Goal: Information Seeking & Learning: Learn about a topic

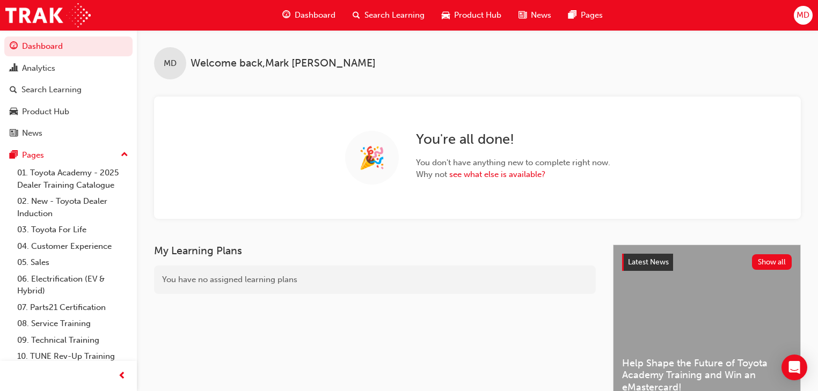
click at [637, 79] on div "MD Welcome back , [PERSON_NAME] 🎉 You're all done! You don't have anything new …" at bounding box center [477, 124] width 681 height 189
click at [386, 12] on span "Search Learning" at bounding box center [394, 15] width 60 height 12
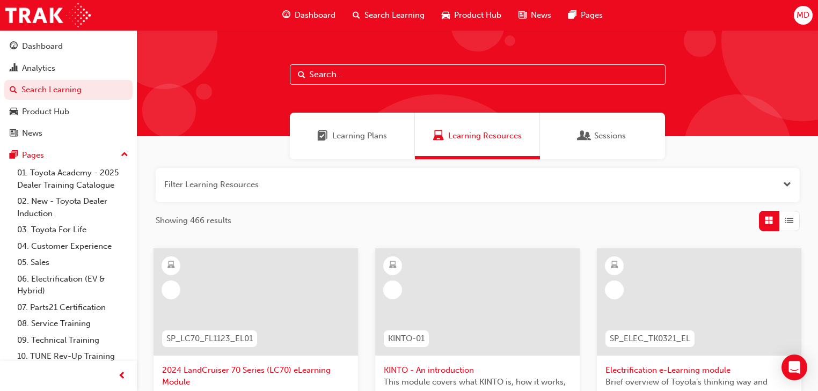
click at [320, 73] on input "text" at bounding box center [478, 74] width 376 height 20
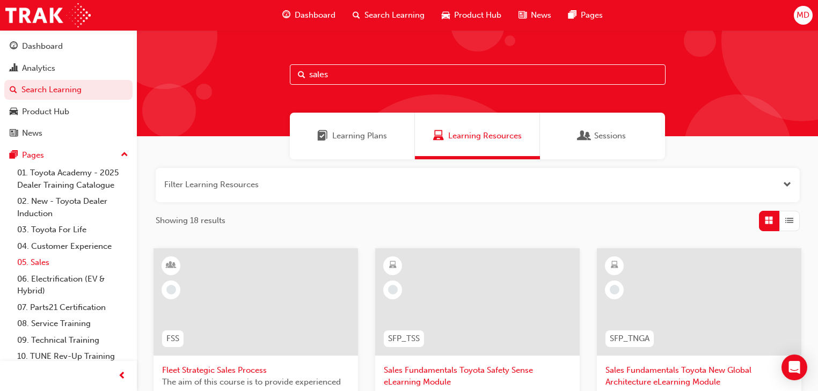
type input "sales"
click at [36, 263] on link "05. Sales" at bounding box center [73, 262] width 120 height 17
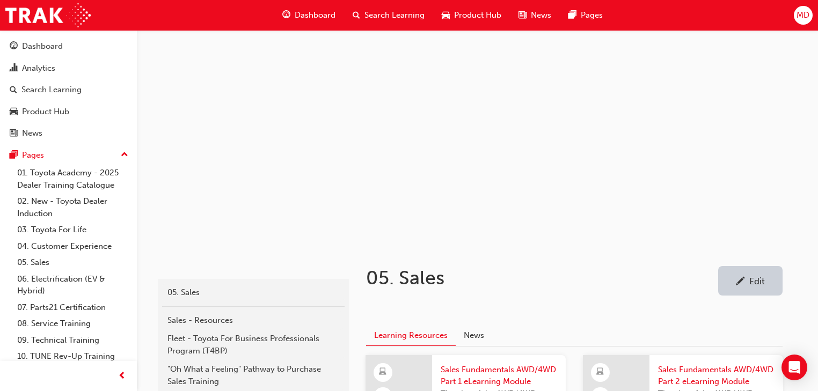
click at [381, 13] on span "Search Learning" at bounding box center [394, 15] width 60 height 12
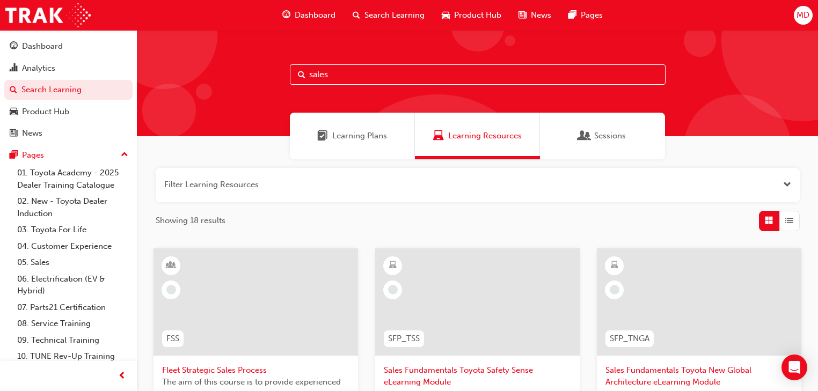
click at [322, 80] on input "sales" at bounding box center [478, 74] width 376 height 20
drag, startPoint x: 348, startPoint y: 77, endPoint x: 244, endPoint y: 84, distance: 104.9
click at [307, 76] on input "sales" at bounding box center [478, 74] width 376 height 20
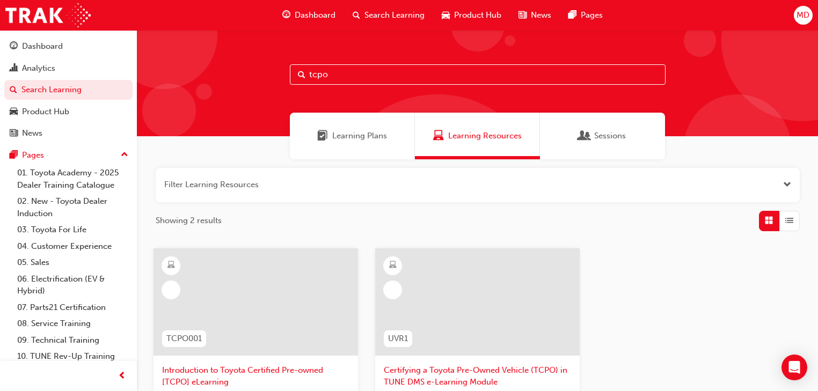
type input "tcpo"
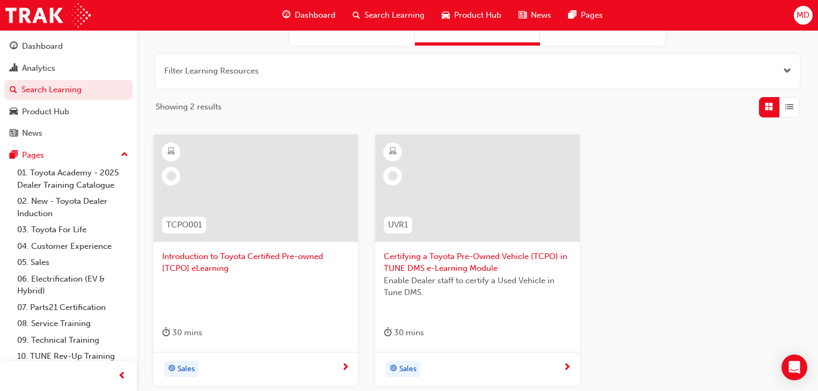
scroll to position [129, 0]
